Goal: Task Accomplishment & Management: Complete application form

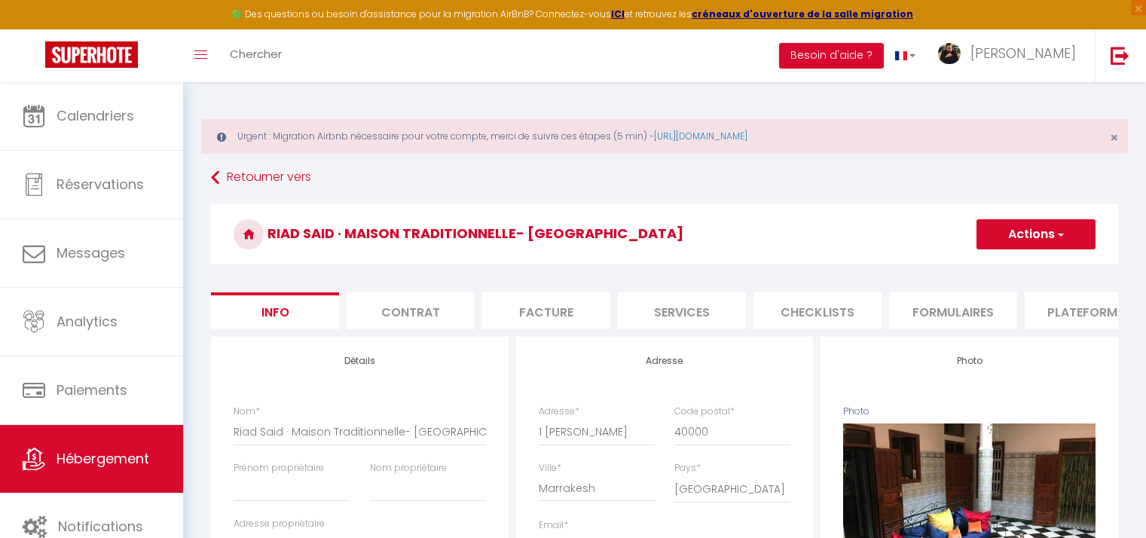
select select "houses"
select select "15"
select select "2"
select select "6"
select select "4"
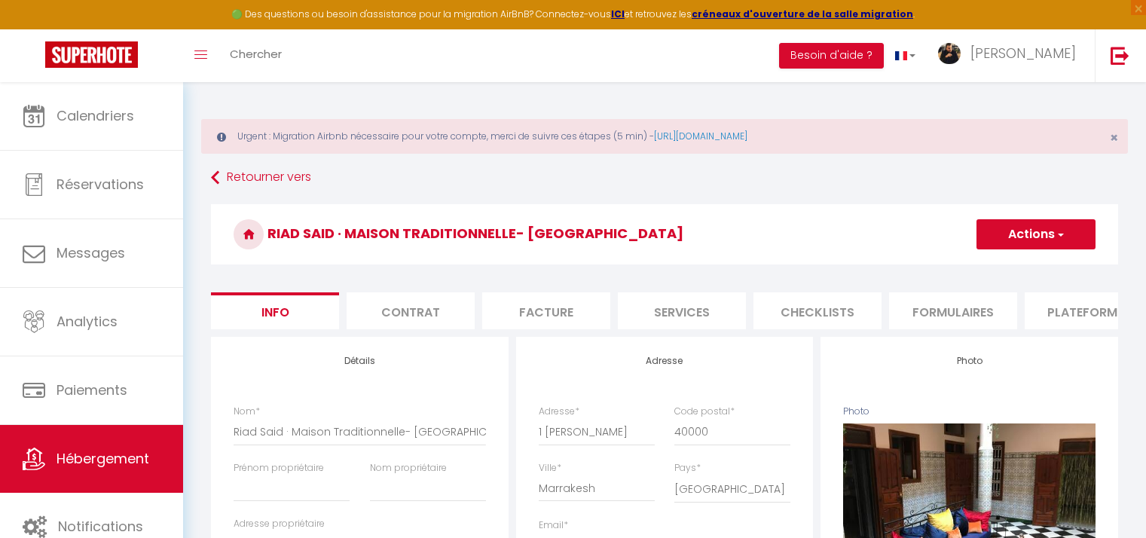
select select "16:00"
select select "23:45"
select select "11:00"
select select "30"
select select "120"
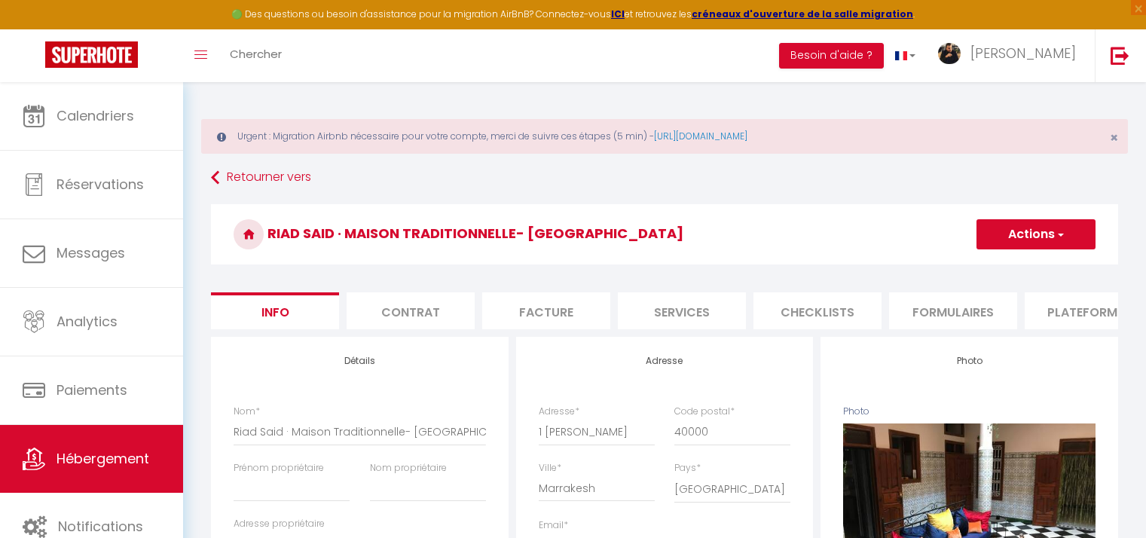
select select "146"
select select "28"
